Goal: Check status

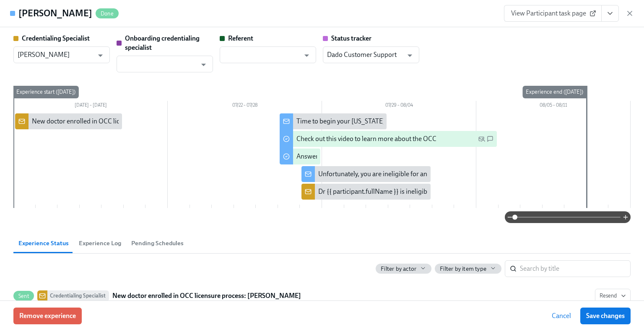
scroll to position [326, 0]
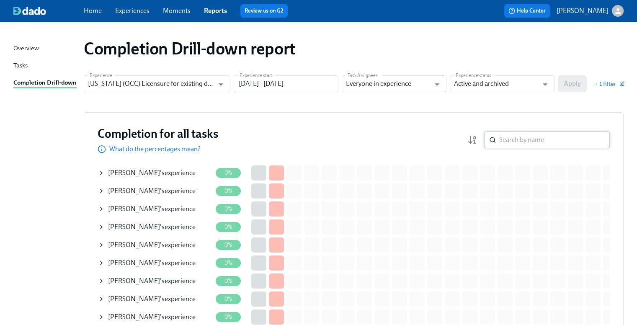
click at [505, 141] on div "​" at bounding box center [547, 140] width 126 height 17
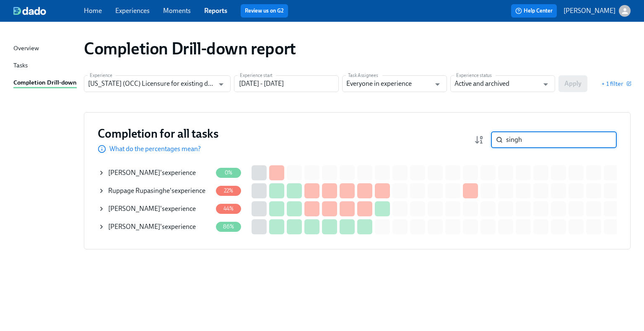
type input "singh"
click at [121, 231] on div "[PERSON_NAME] 's experience" at bounding box center [152, 227] width 88 height 9
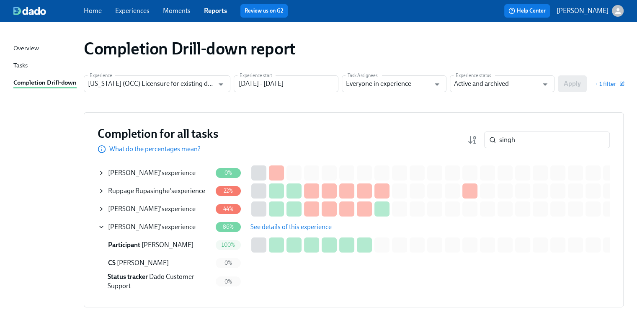
click at [262, 226] on span "See details of this experience" at bounding box center [291, 227] width 81 height 8
